Goal: Task Accomplishment & Management: Manage account settings

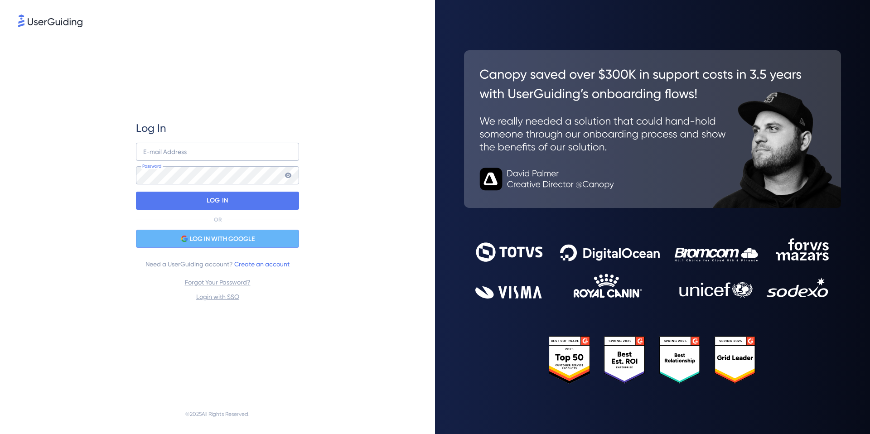
click at [263, 241] on div "LOG IN WITH GOOGLE" at bounding box center [217, 239] width 163 height 18
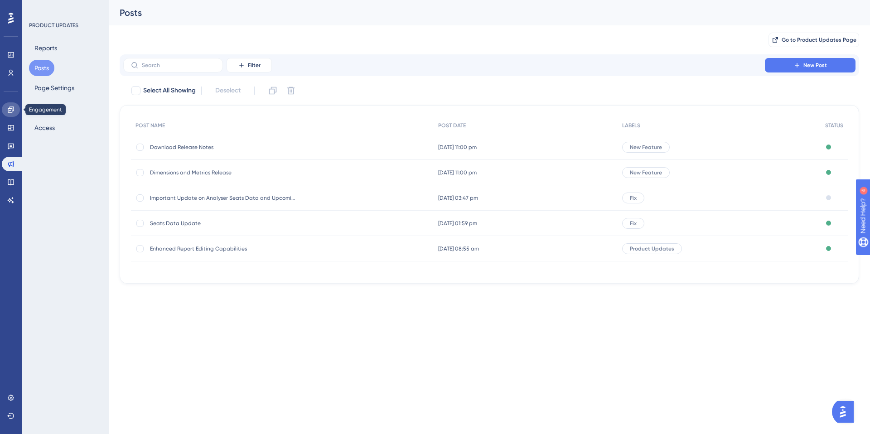
click at [8, 111] on icon at bounding box center [11, 110] width 6 height 6
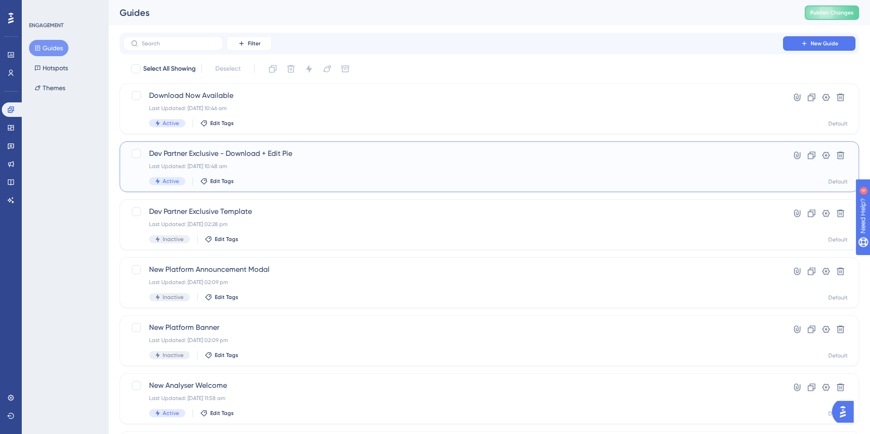
click at [262, 159] on span "Dev Partner Exclusive - Download + Edit Pie" at bounding box center [453, 153] width 608 height 11
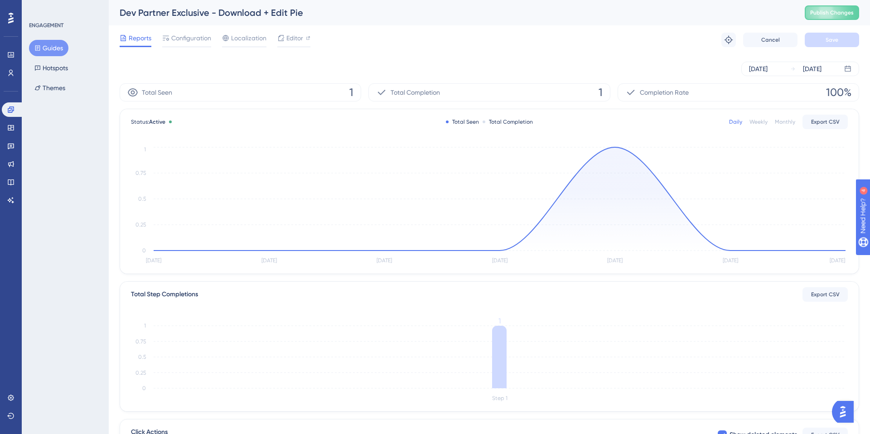
click at [270, 14] on div "Dev Partner Exclusive - Download + Edit Pie" at bounding box center [451, 12] width 663 height 13
click at [270, 13] on div "Dev Partner Exclusive - Download + Edit Pie" at bounding box center [451, 12] width 663 height 13
click at [285, 38] on div "Editor" at bounding box center [293, 38] width 33 height 11
click at [184, 43] on span "Configuration" at bounding box center [191, 38] width 40 height 11
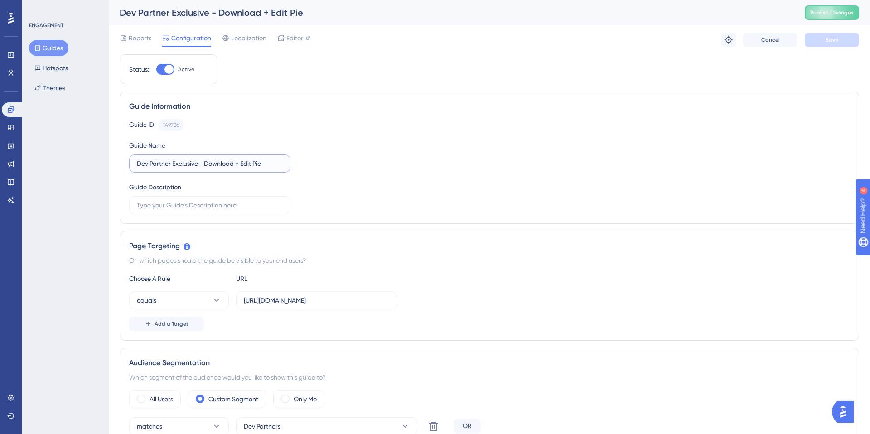
drag, startPoint x: 241, startPoint y: 163, endPoint x: 203, endPoint y: 164, distance: 38.1
click at [203, 164] on input "Dev Partner Exclusive - Download + Edit Pie" at bounding box center [210, 164] width 146 height 10
type input "Dev Partner Exclusive - Edit Pie"
click at [835, 42] on span "Save" at bounding box center [832, 39] width 13 height 7
click at [819, 18] on button "Publish Changes" at bounding box center [832, 12] width 54 height 15
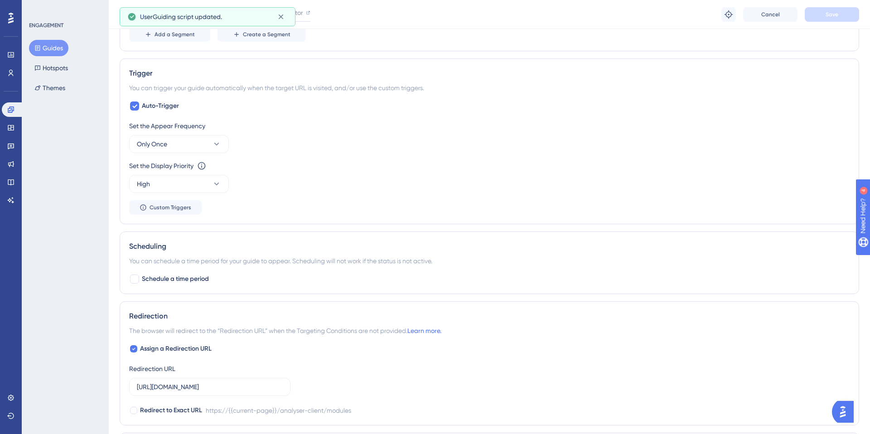
scroll to position [472, 0]
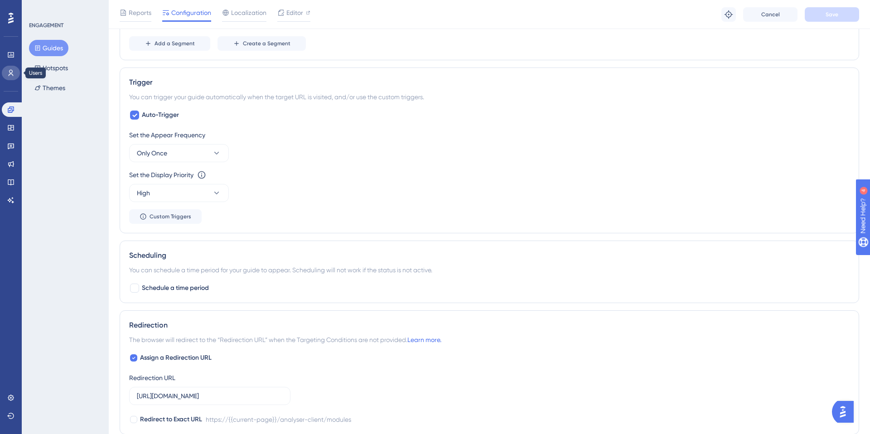
click at [10, 75] on icon at bounding box center [10, 72] width 7 height 7
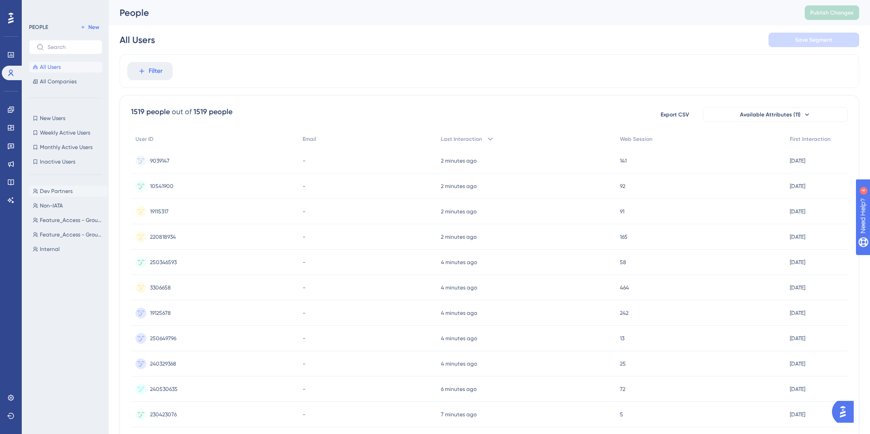
click at [59, 190] on span "Dev Partners" at bounding box center [56, 191] width 33 height 7
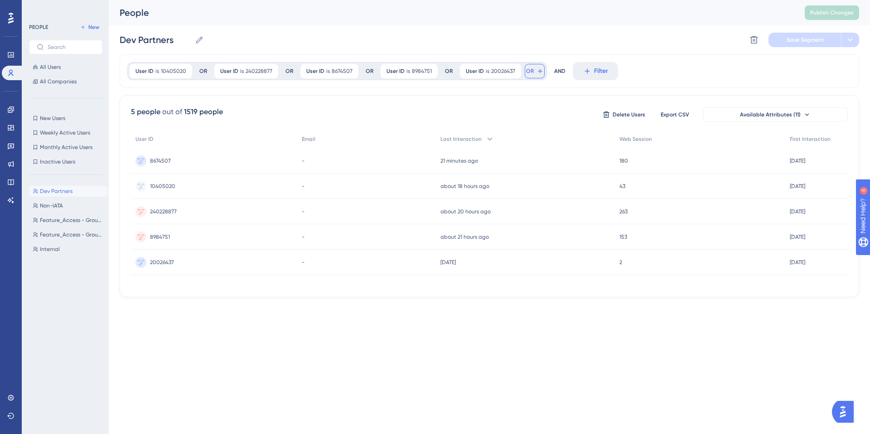
click at [537, 73] on icon at bounding box center [540, 71] width 7 height 7
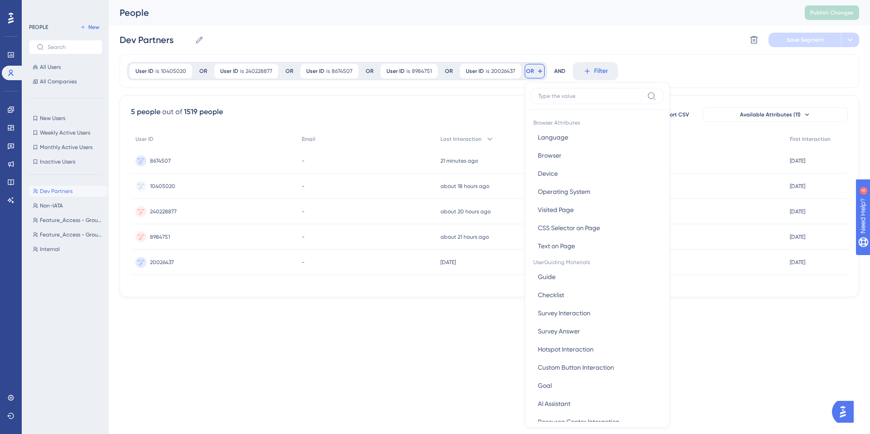
scroll to position [38, 0]
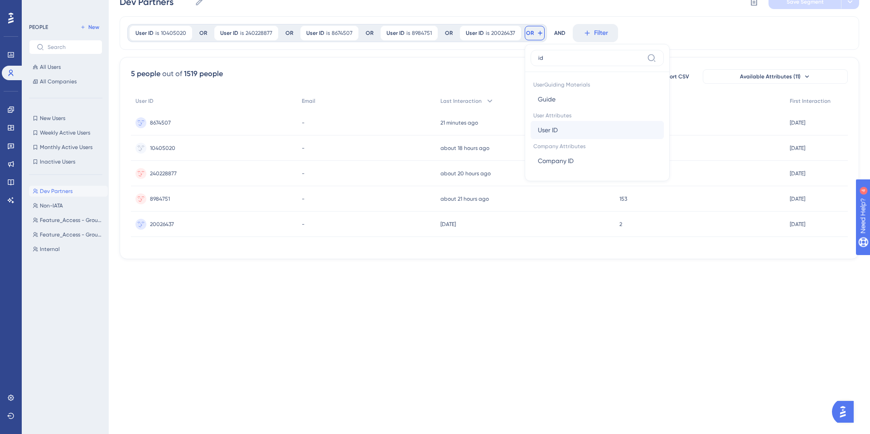
type input "id"
click at [553, 126] on span "User ID" at bounding box center [548, 130] width 20 height 11
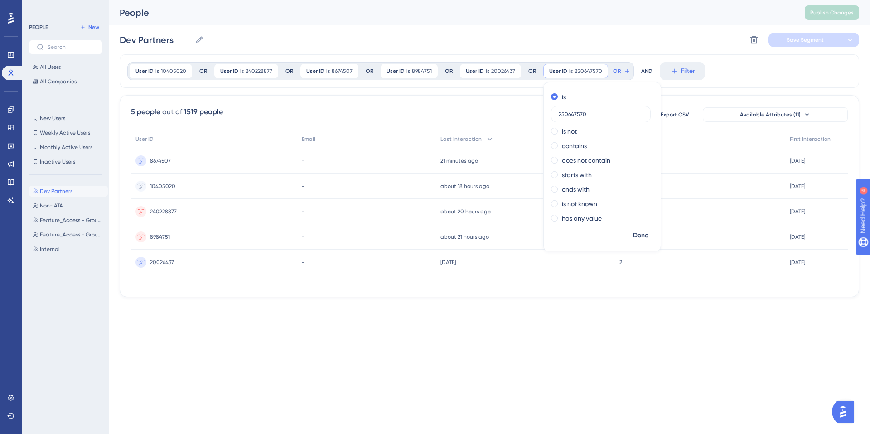
type input "250647570"
click at [641, 69] on div "AND" at bounding box center [646, 71] width 11 height 18
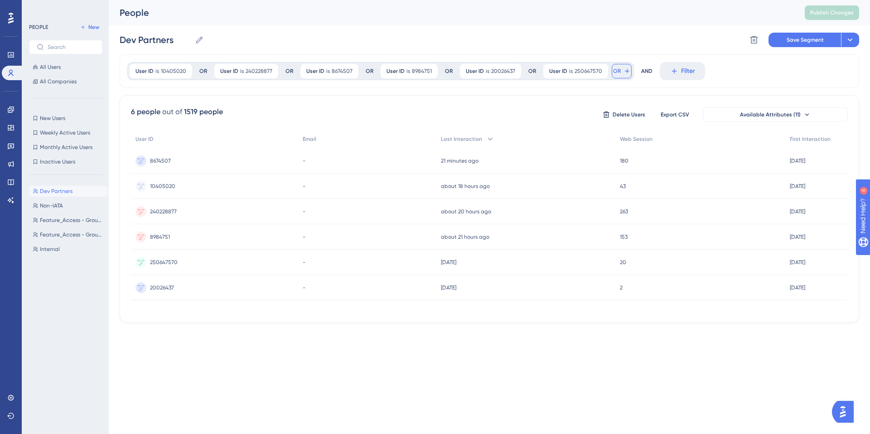
click at [624, 73] on icon at bounding box center [627, 71] width 7 height 7
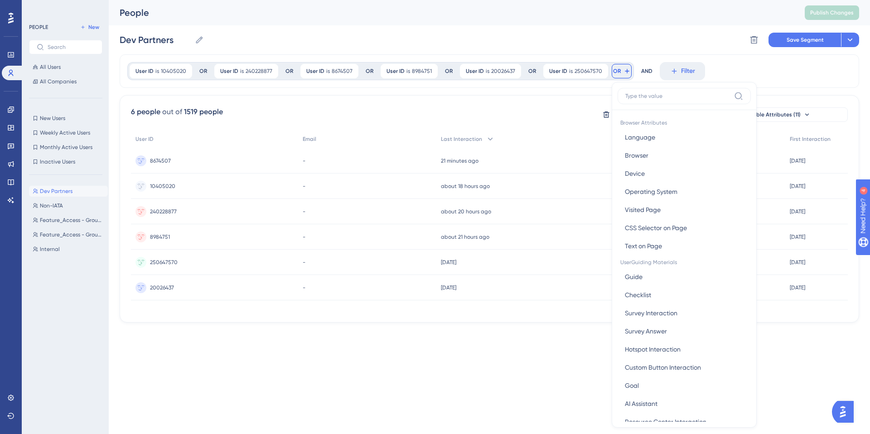
scroll to position [35, 0]
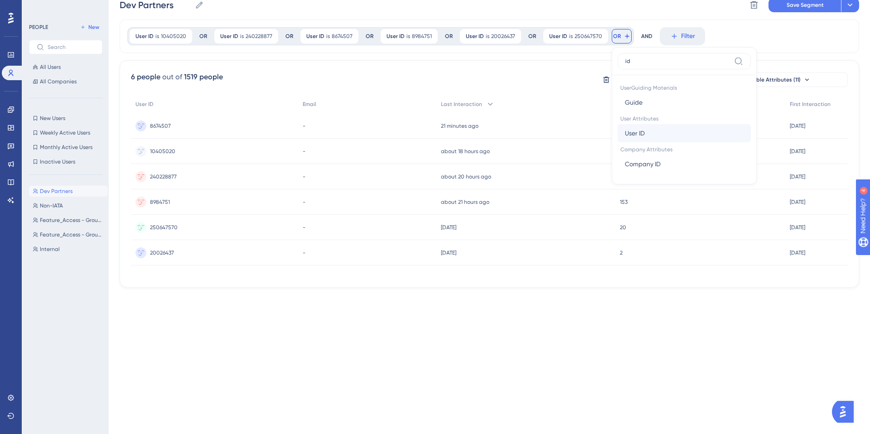
type input "id"
click at [632, 136] on span "User ID" at bounding box center [635, 133] width 20 height 11
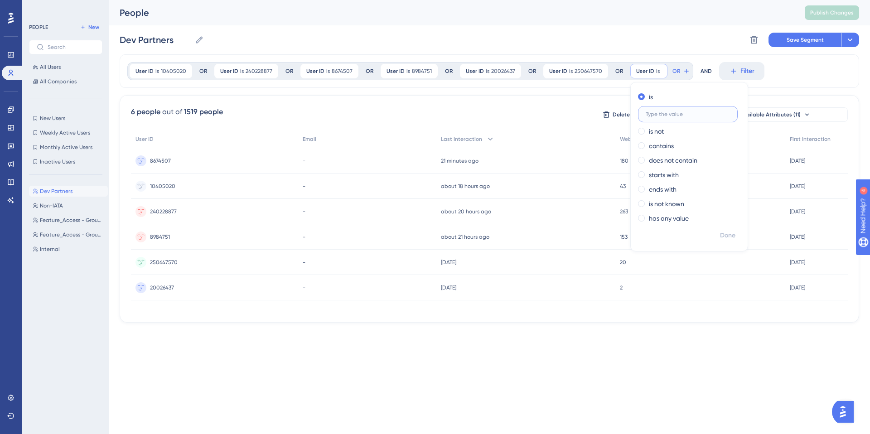
paste input "240932022"
type input "240932022"
click at [710, 73] on icon at bounding box center [713, 71] width 7 height 7
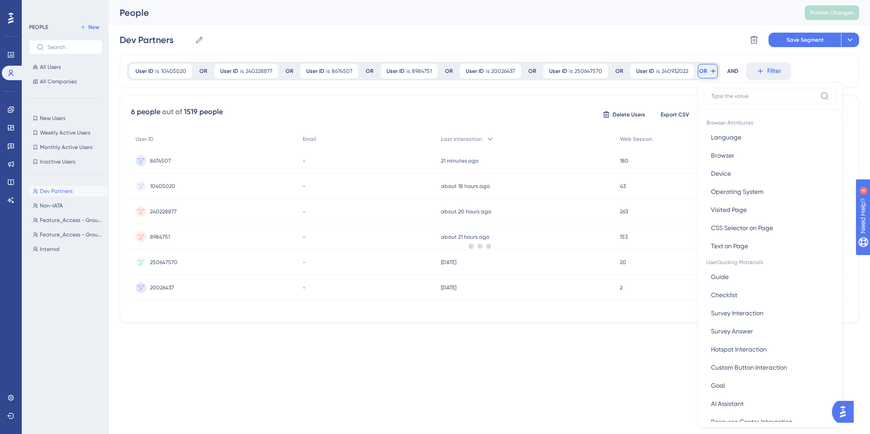
scroll to position [38, 0]
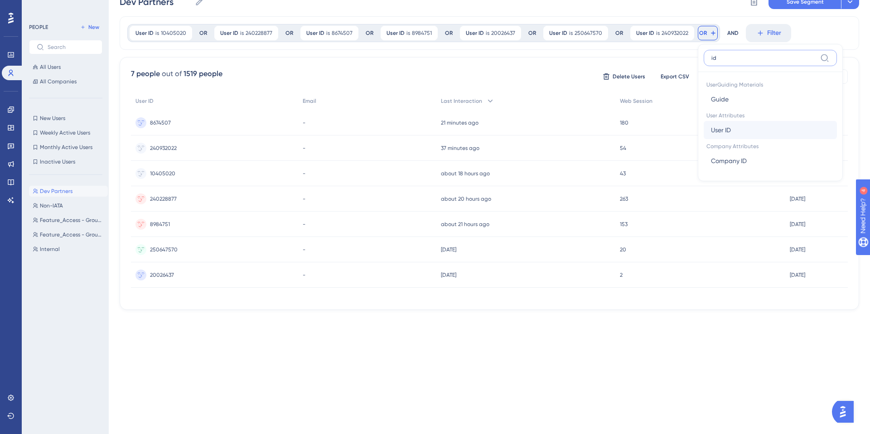
type input "id"
click at [727, 133] on button "User ID User ID" at bounding box center [770, 130] width 133 height 18
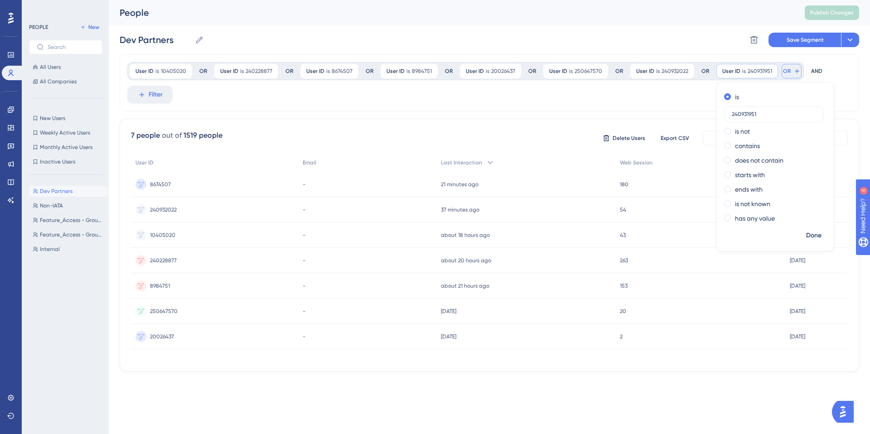
type input "240931951"
click at [794, 73] on icon at bounding box center [797, 71] width 7 height 7
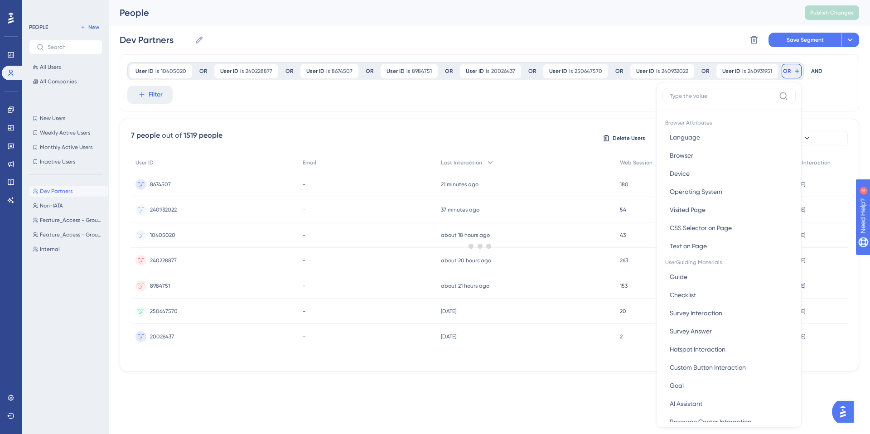
scroll to position [38, 0]
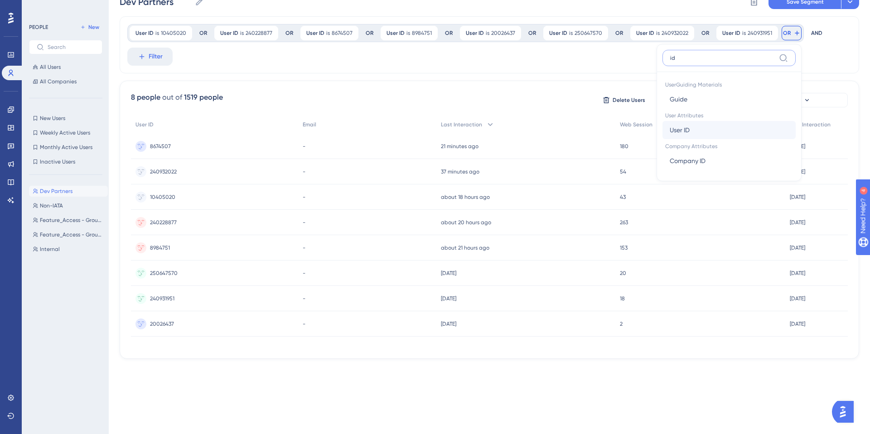
type input "id"
click at [718, 131] on button "User ID User ID" at bounding box center [729, 130] width 133 height 18
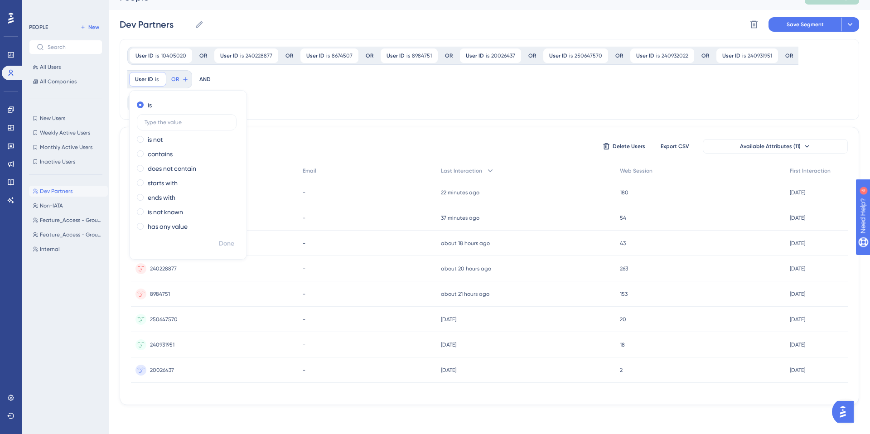
scroll to position [19, 0]
type input "240932013"
click at [209, 78] on icon at bounding box center [211, 79] width 7 height 7
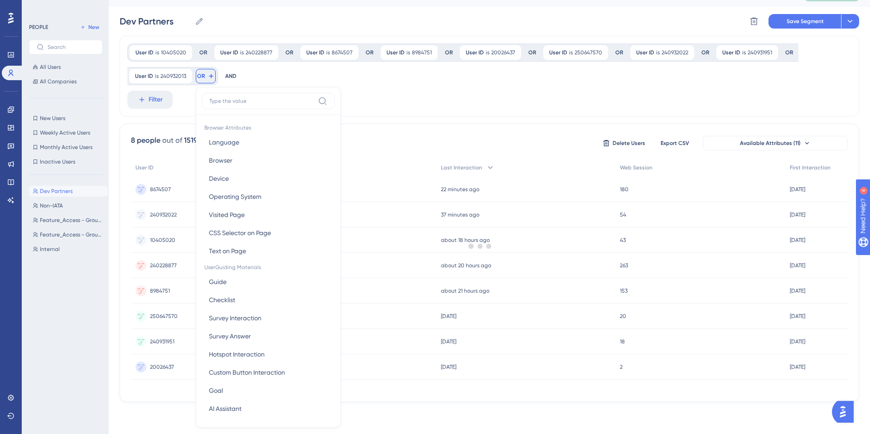
scroll to position [59, 0]
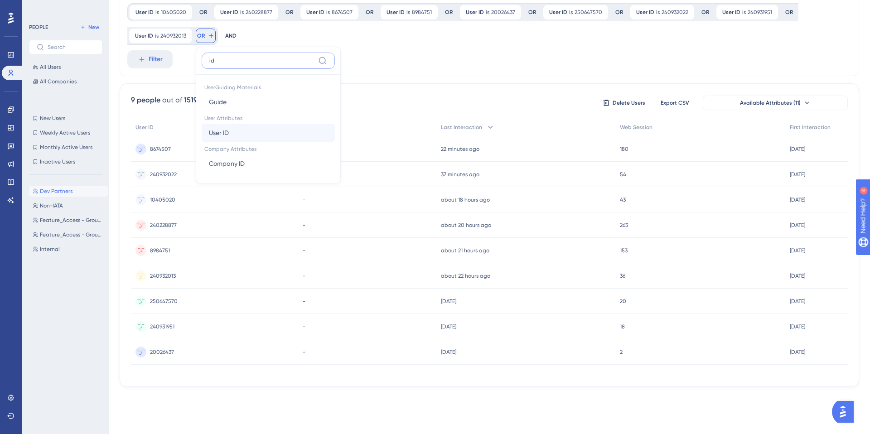
type input "id"
click at [233, 135] on button "User ID User ID" at bounding box center [268, 133] width 133 height 18
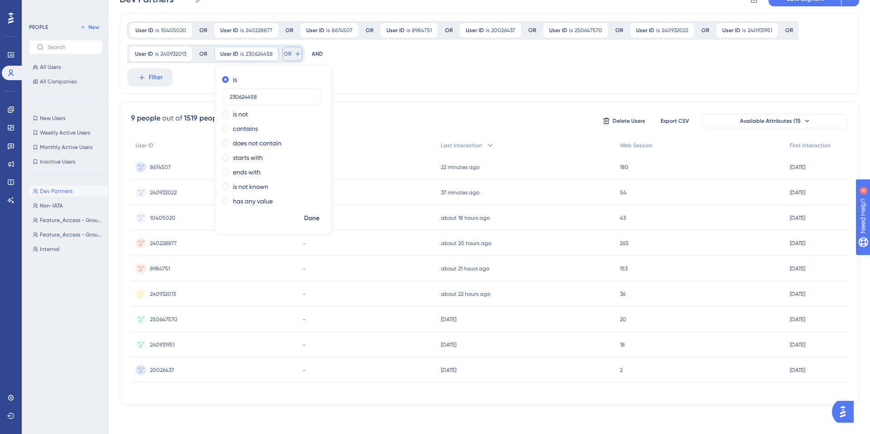
type input "230624458"
click at [301, 52] on button "OR" at bounding box center [292, 54] width 20 height 15
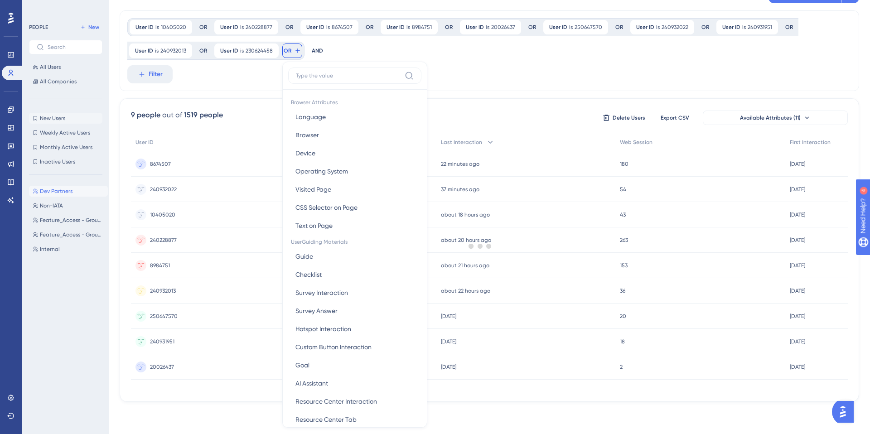
scroll to position [72, 0]
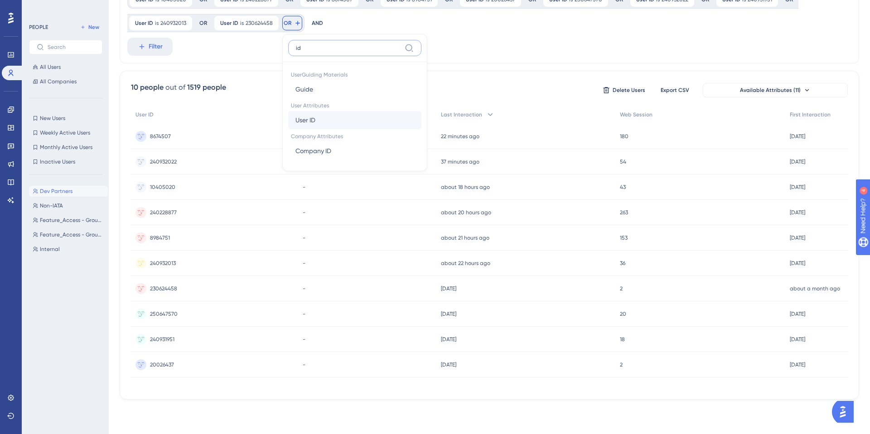
type input "id"
click at [329, 119] on button "User ID User ID" at bounding box center [354, 120] width 133 height 18
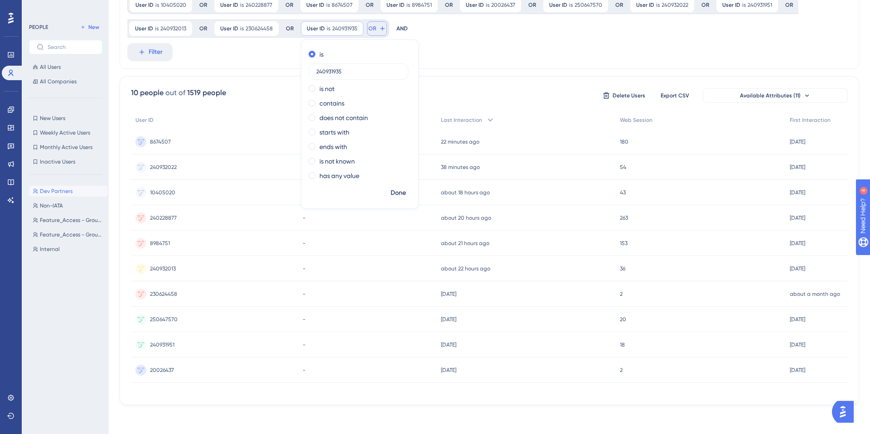
type input "240931935"
click at [379, 25] on icon at bounding box center [382, 28] width 7 height 7
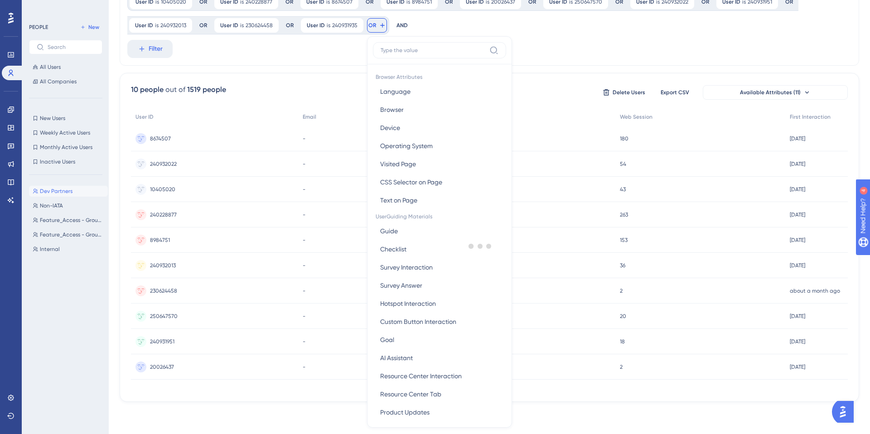
scroll to position [84, 0]
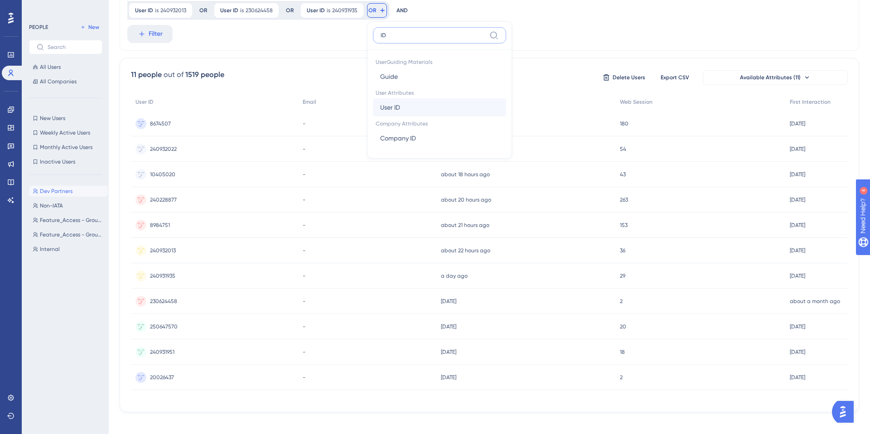
type input "ID"
click at [383, 105] on span "User ID" at bounding box center [390, 107] width 20 height 11
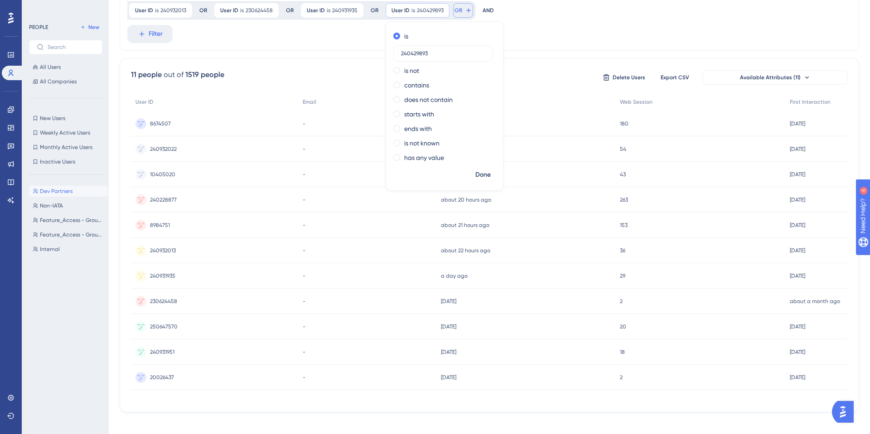
type input "240429893"
click at [465, 13] on icon at bounding box center [468, 10] width 7 height 7
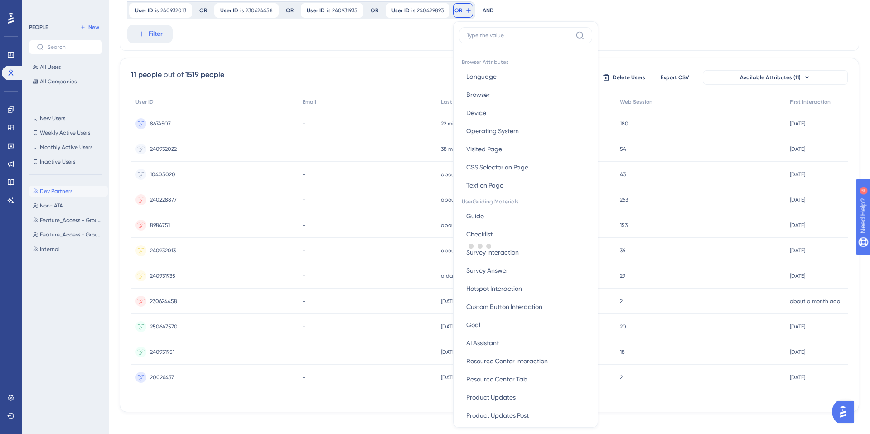
scroll to position [77, 0]
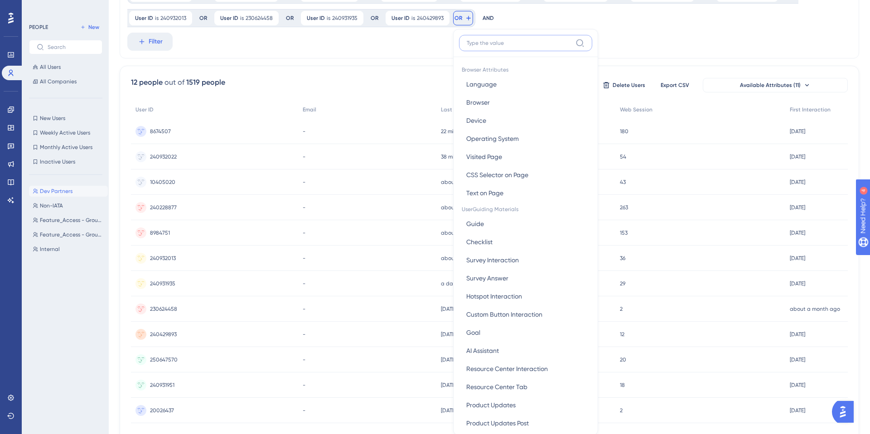
paste input "240931957"
type input "240931957"
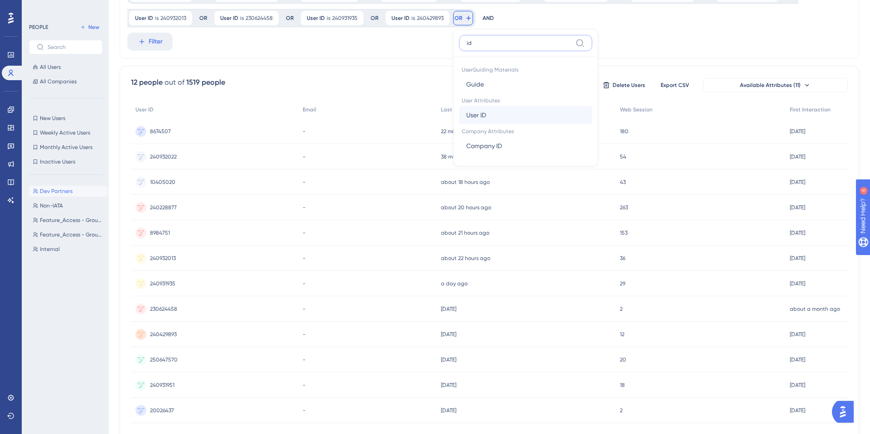
type input "id"
click at [502, 111] on button "User ID User ID" at bounding box center [525, 115] width 133 height 18
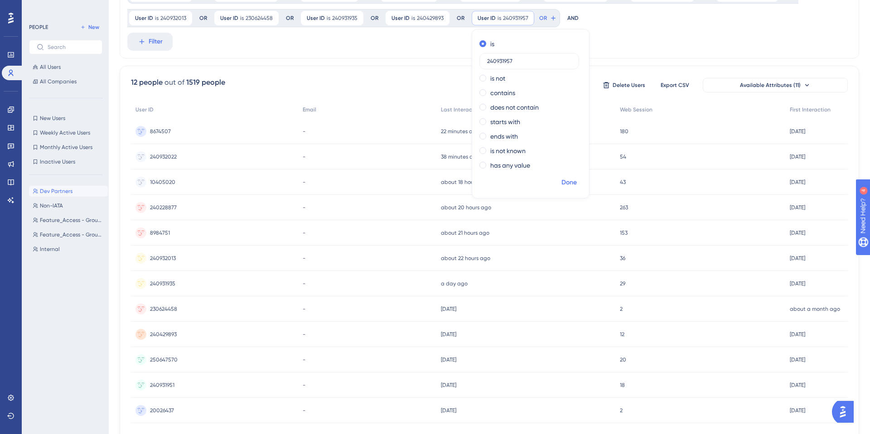
type input "240931957"
drag, startPoint x: 569, startPoint y: 179, endPoint x: 544, endPoint y: 18, distance: 162.9
click at [544, 15] on div "User ID is 240931957 240931957 Remove is 240931957 is not contains does not con…" at bounding box center [515, 18] width 90 height 18
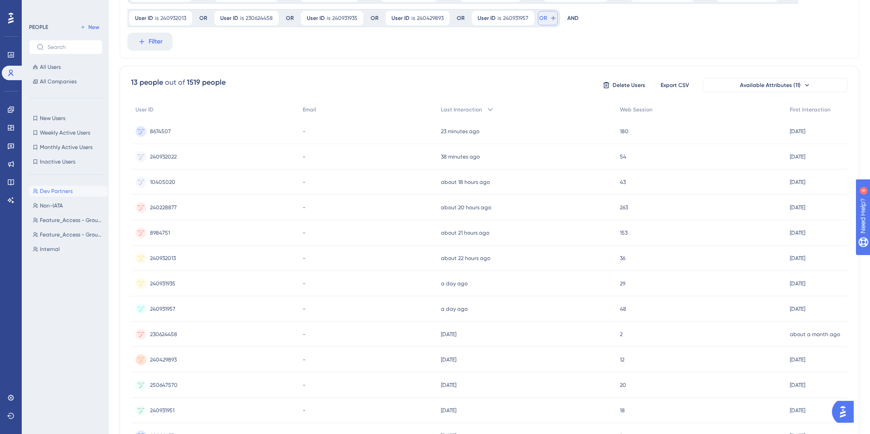
click at [544, 20] on span "OR" at bounding box center [543, 18] width 8 height 7
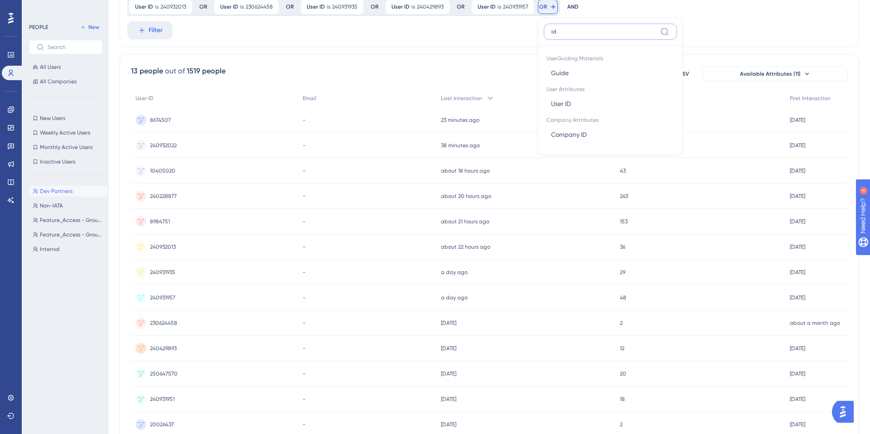
scroll to position [83, 0]
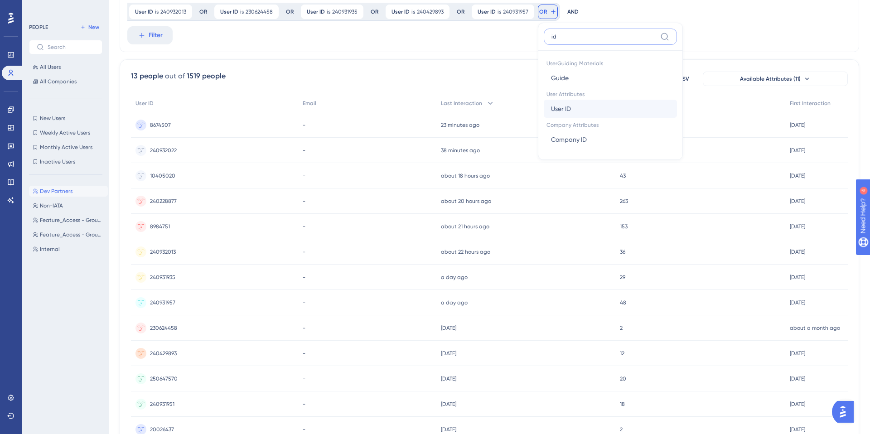
type input "id"
click at [562, 107] on span "User ID" at bounding box center [561, 108] width 20 height 11
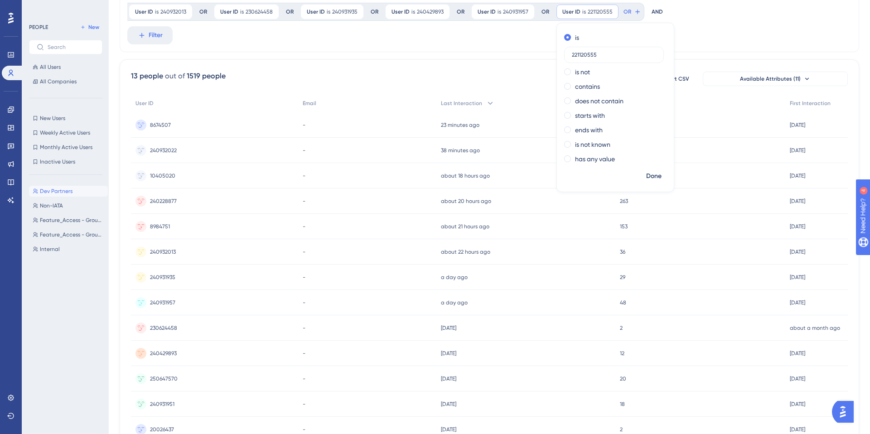
type input "221120555"
click at [687, 38] on div "User ID is 10405020 10405020 Remove OR User ID is 240228877 240228877 Remove OR…" at bounding box center [490, 11] width 740 height 81
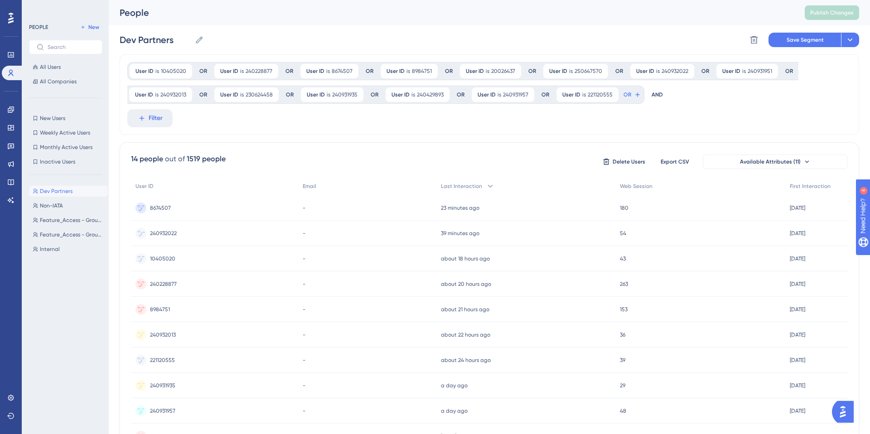
scroll to position [3, 0]
click at [633, 96] on button "OR" at bounding box center [632, 92] width 20 height 15
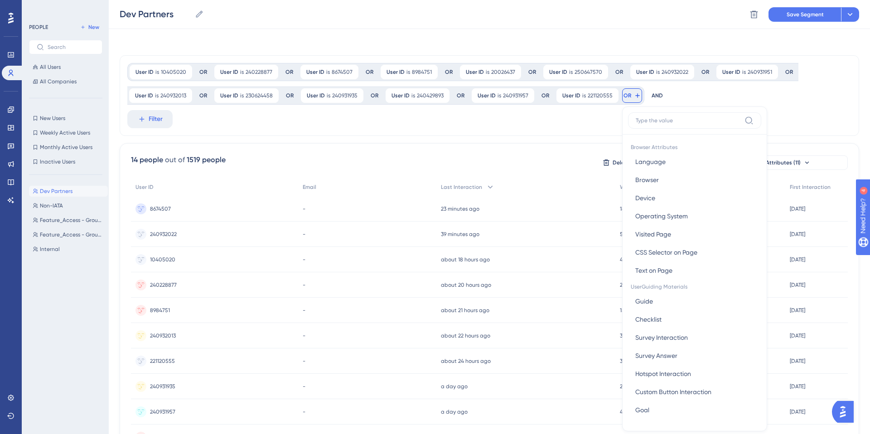
scroll to position [39, 0]
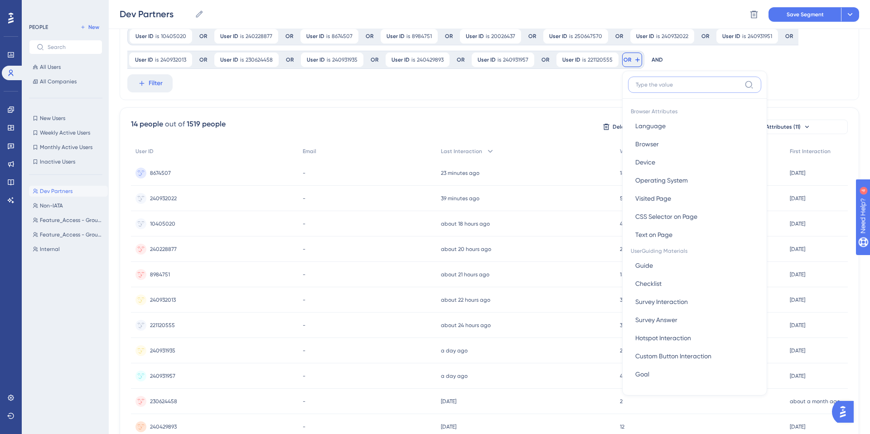
paste input "9093893"
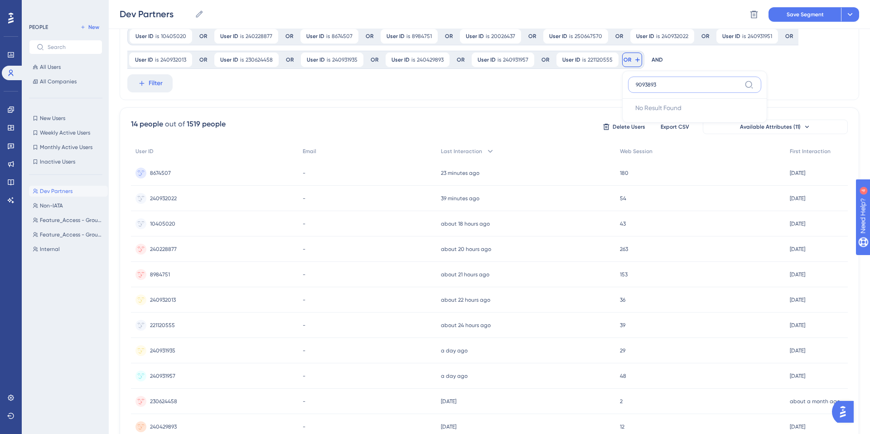
click at [661, 87] on input "9093893" at bounding box center [688, 84] width 105 height 7
type input "id"
click at [664, 163] on button "User ID User ID" at bounding box center [694, 157] width 133 height 18
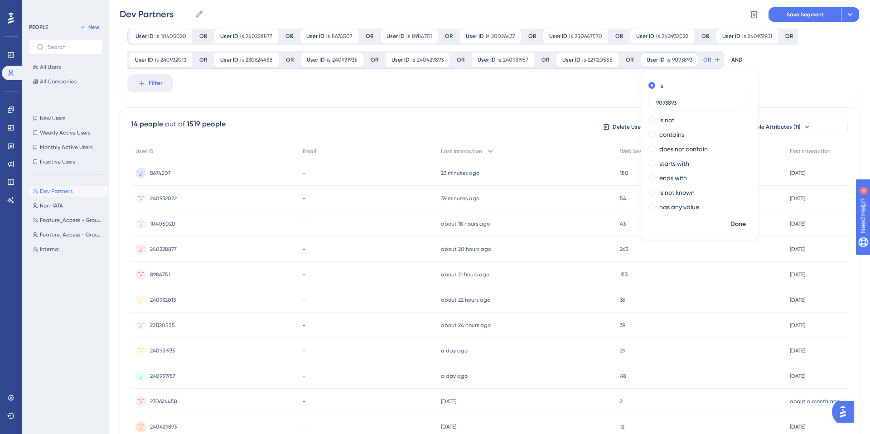
type input "9093893"
click at [774, 82] on div "User ID is 10405020 10405020 Remove OR User ID is 240228877 240228877 Remove OR…" at bounding box center [490, 59] width 740 height 81
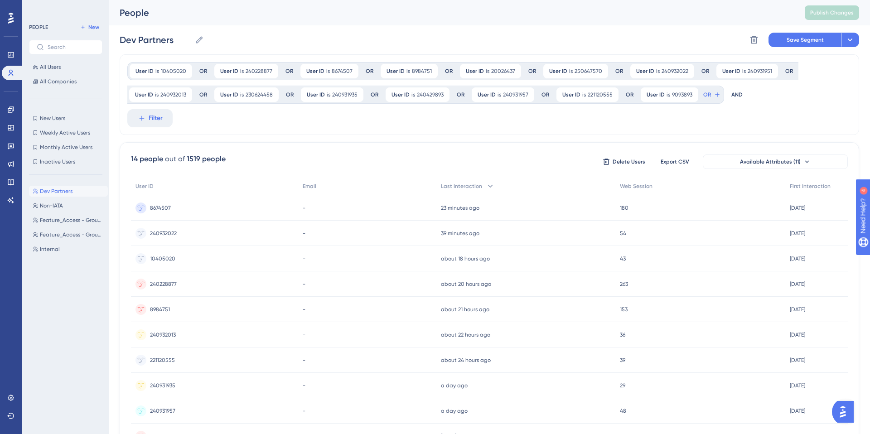
scroll to position [1, 0]
click at [818, 40] on span "Save Segment" at bounding box center [805, 38] width 37 height 7
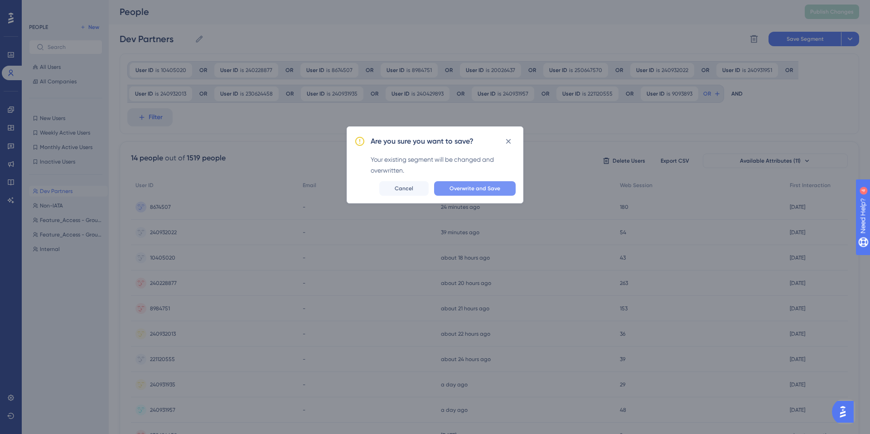
click at [492, 191] on span "Overwrite and Save" at bounding box center [475, 188] width 51 height 7
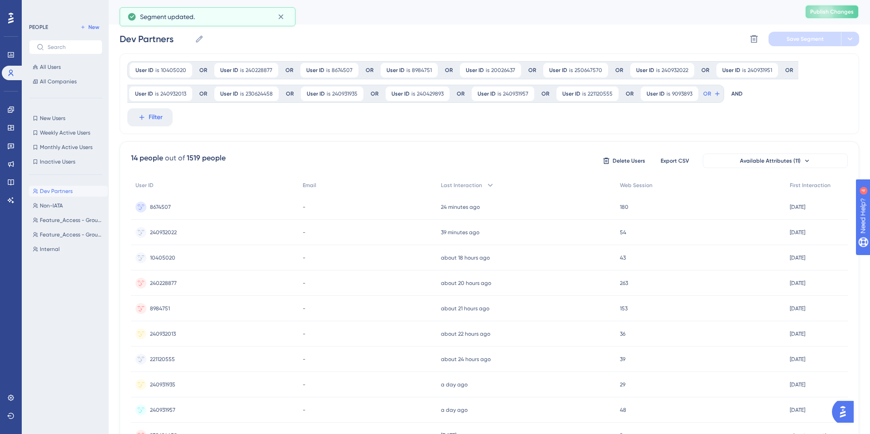
click at [810, 18] on button "Publish Changes" at bounding box center [832, 12] width 54 height 15
click at [704, 97] on button "OR" at bounding box center [712, 94] width 20 height 15
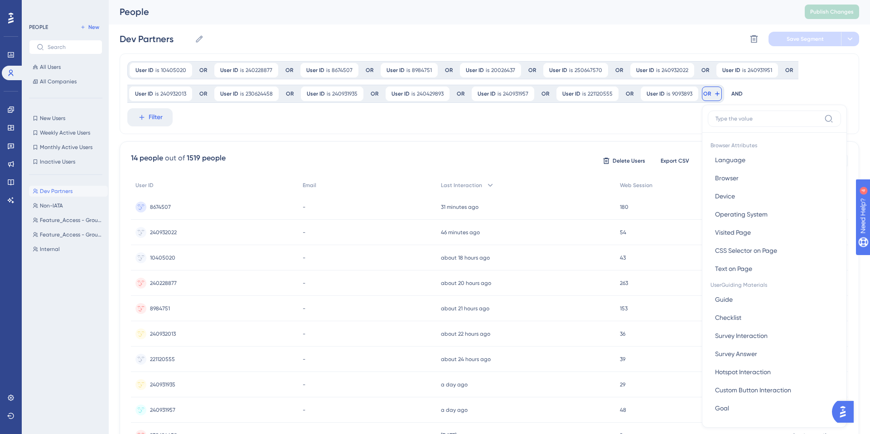
scroll to position [50, 0]
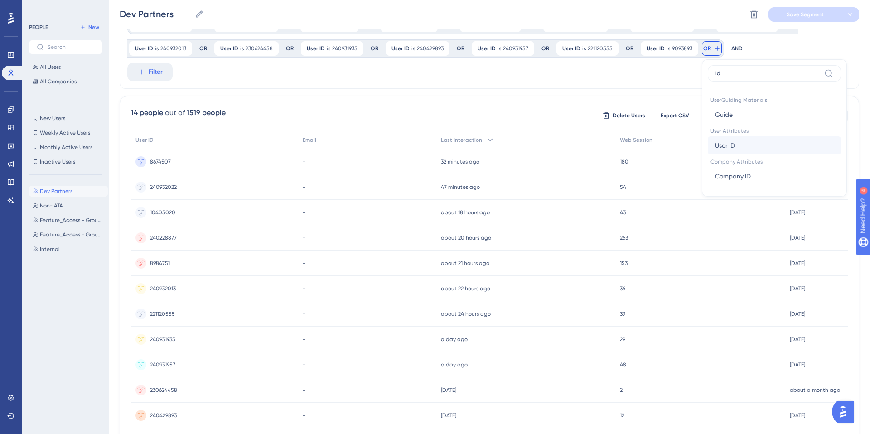
type input "id"
click at [737, 146] on button "User ID User ID" at bounding box center [774, 145] width 133 height 18
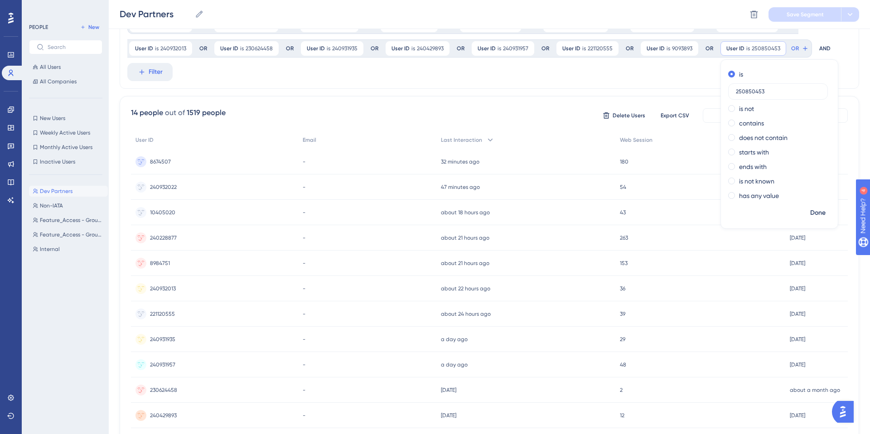
type input "250850453"
click at [669, 87] on div "User ID is 10405020 10405020 Remove OR User ID is 240228877 240228877 Remove OR…" at bounding box center [490, 48] width 740 height 81
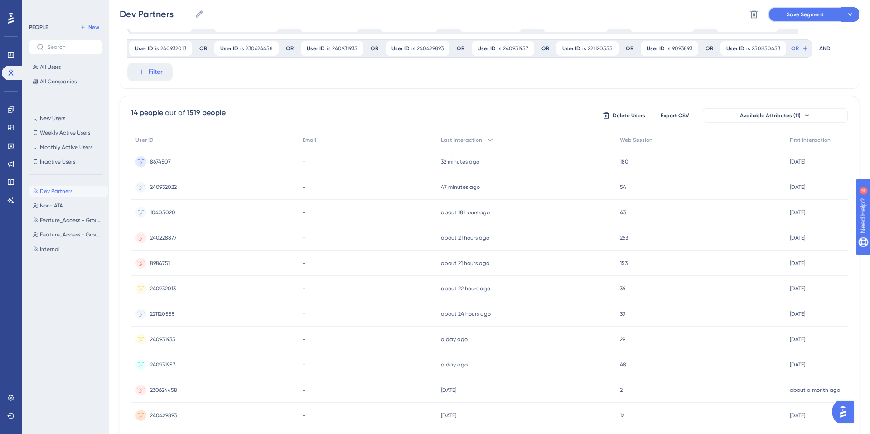
click at [810, 11] on span "Save Segment" at bounding box center [805, 14] width 37 height 7
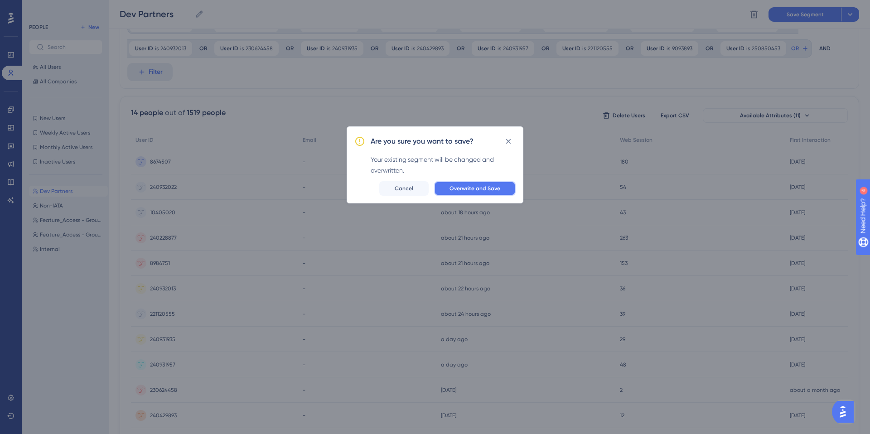
click at [492, 186] on span "Overwrite and Save" at bounding box center [475, 188] width 51 height 7
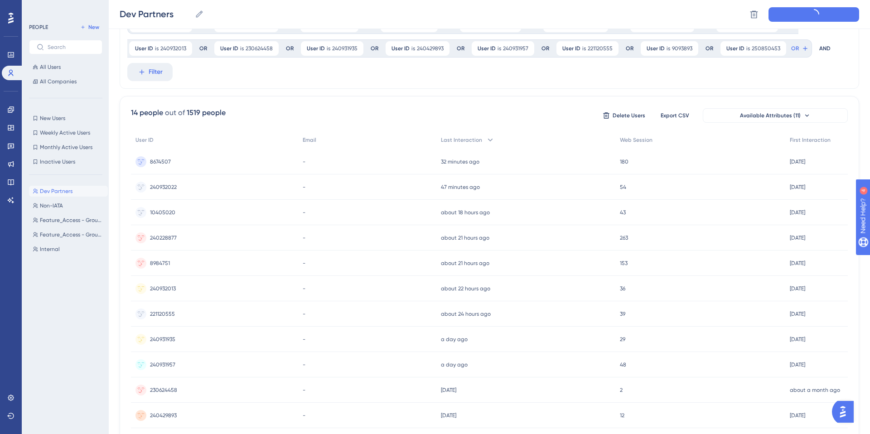
scroll to position [0, 0]
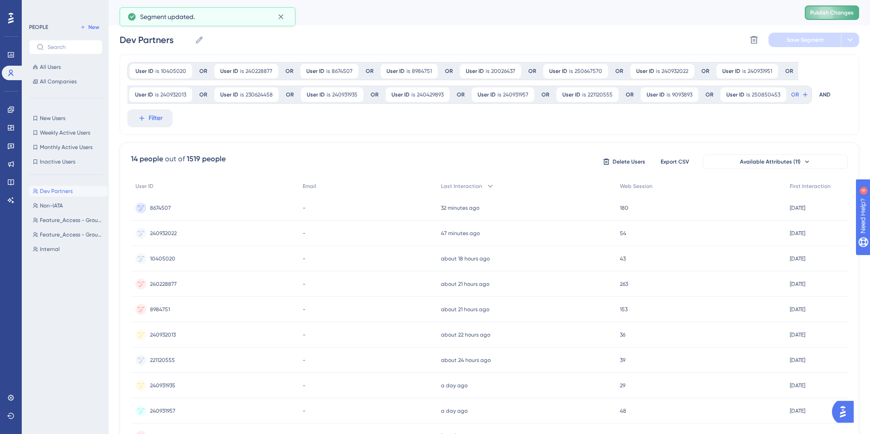
click at [816, 10] on span "Publish Changes" at bounding box center [832, 12] width 44 height 7
